Goal: Information Seeking & Learning: Learn about a topic

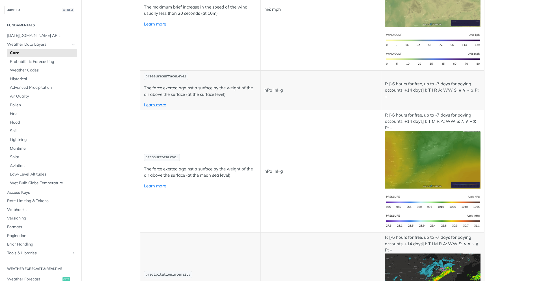
scroll to position [821, 0]
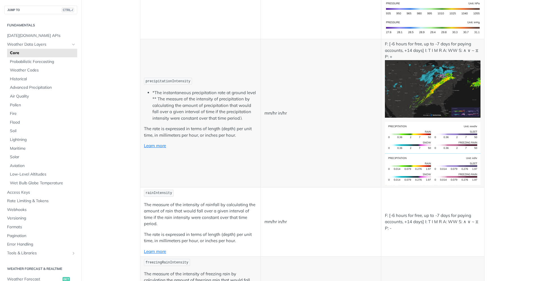
scroll to position [991, 0]
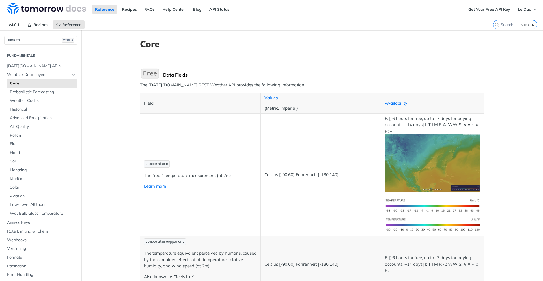
click at [288, 47] on h1 "Core" at bounding box center [312, 44] width 345 height 10
